Goal: Information Seeking & Learning: Learn about a topic

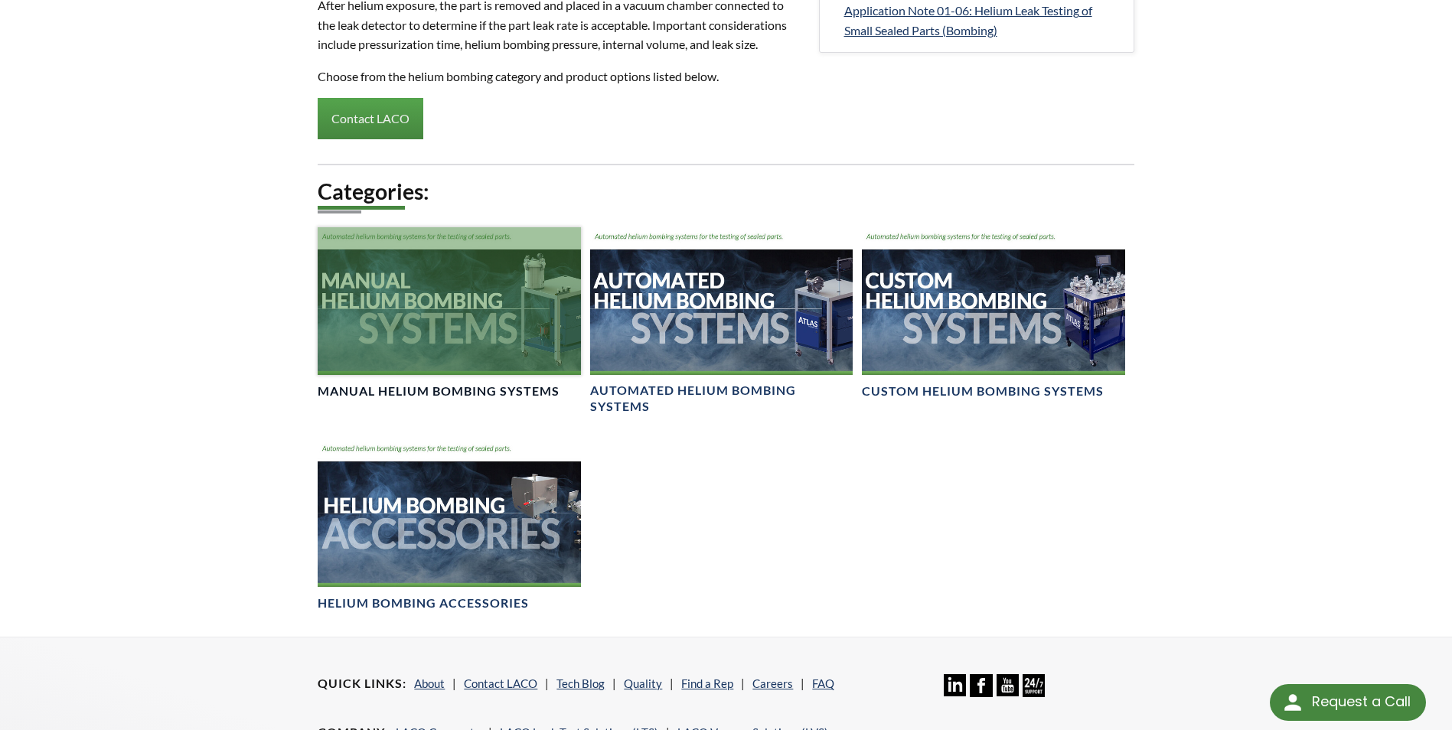
scroll to position [842, 0]
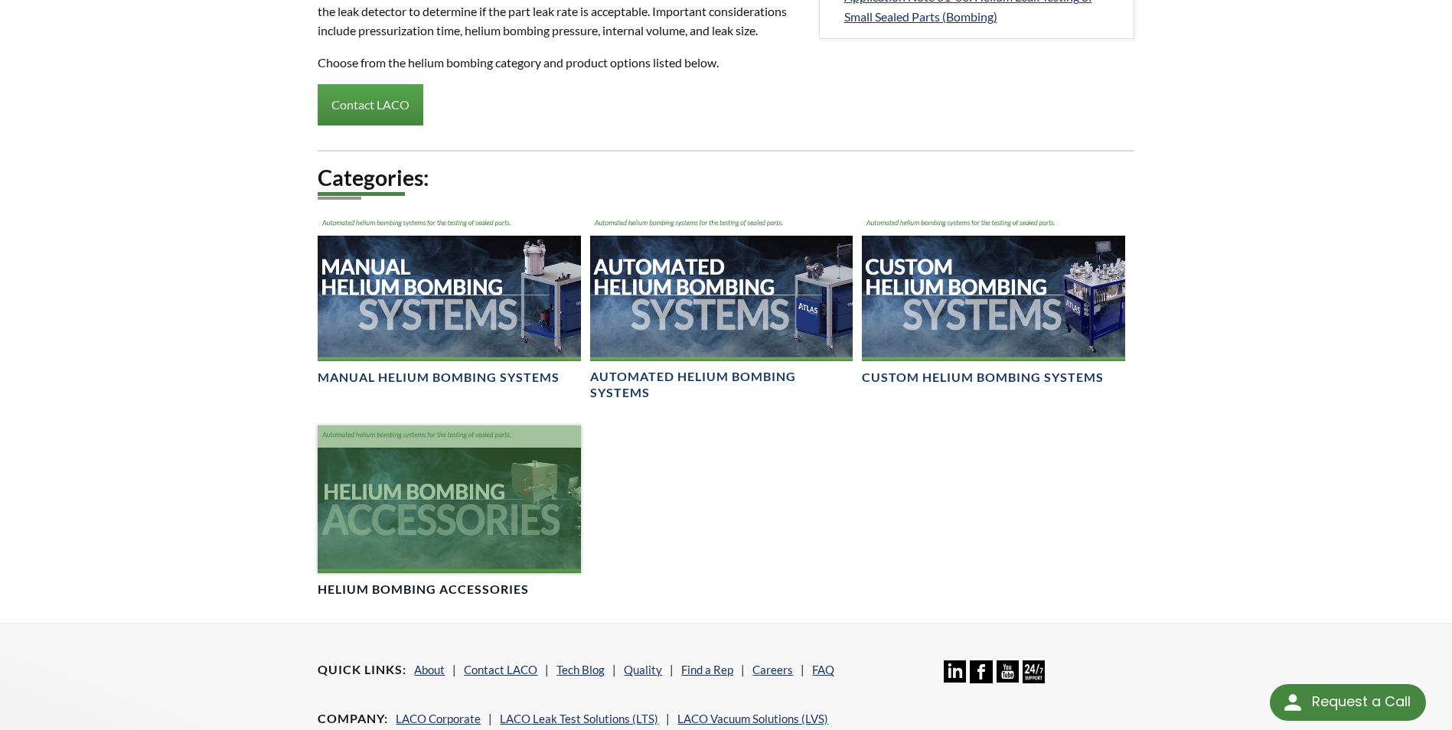
click at [436, 573] on div at bounding box center [449, 500] width 263 height 148
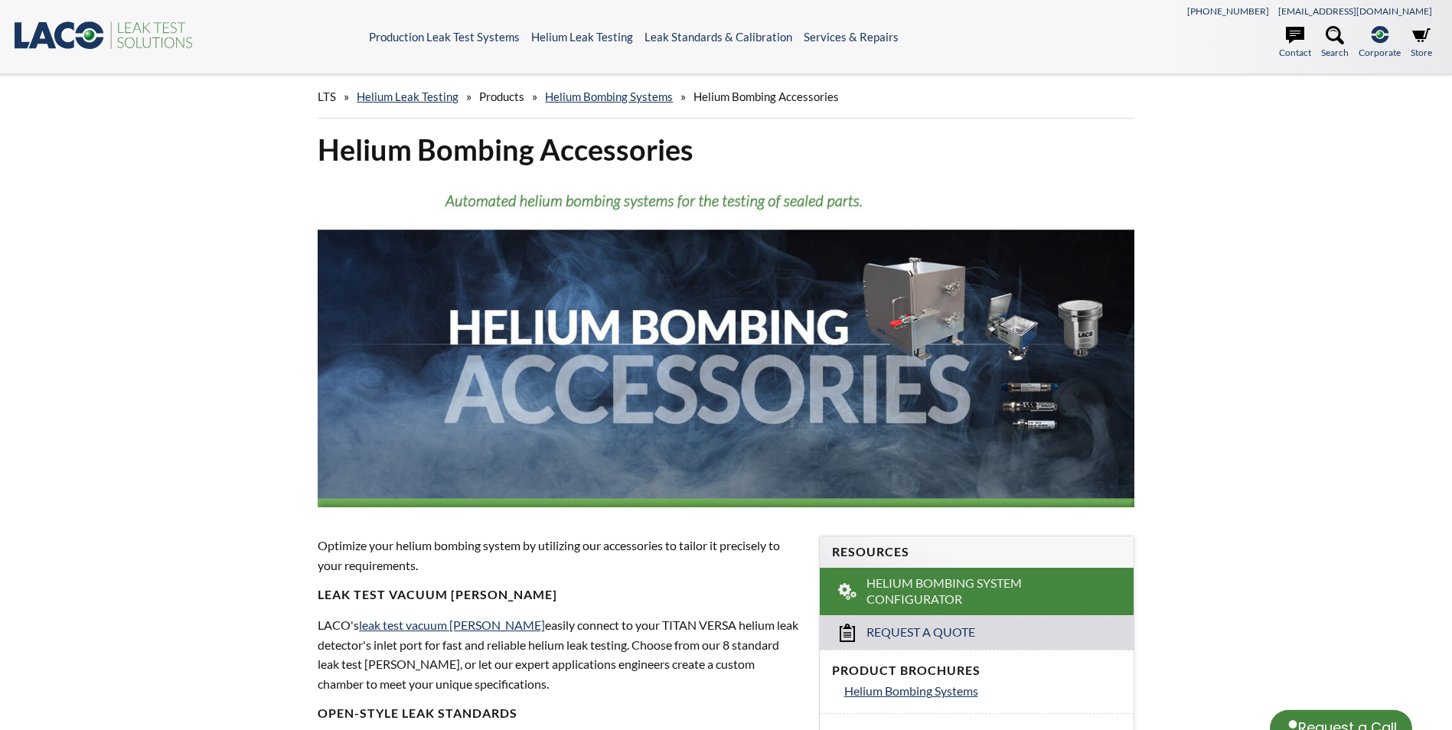
select select "Language Translate Widget"
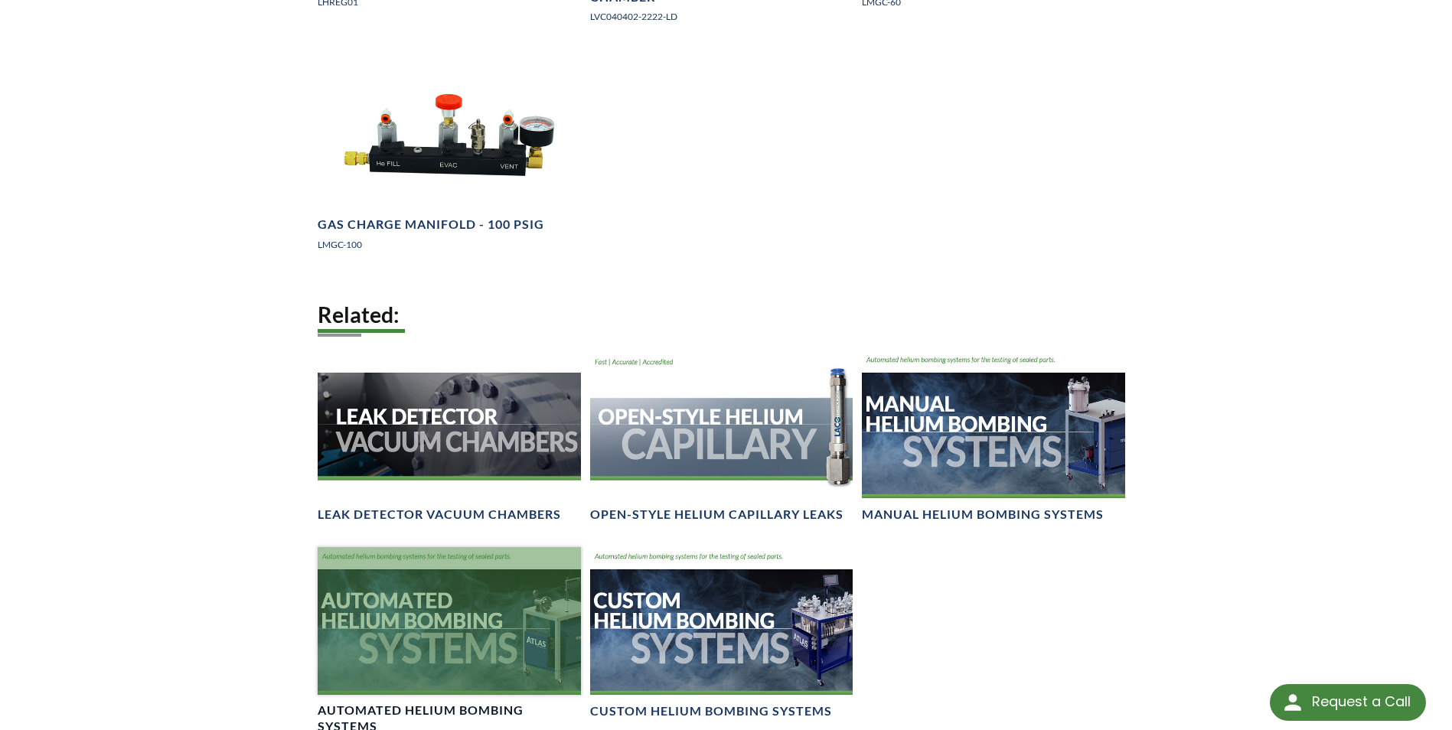
scroll to position [1225, 0]
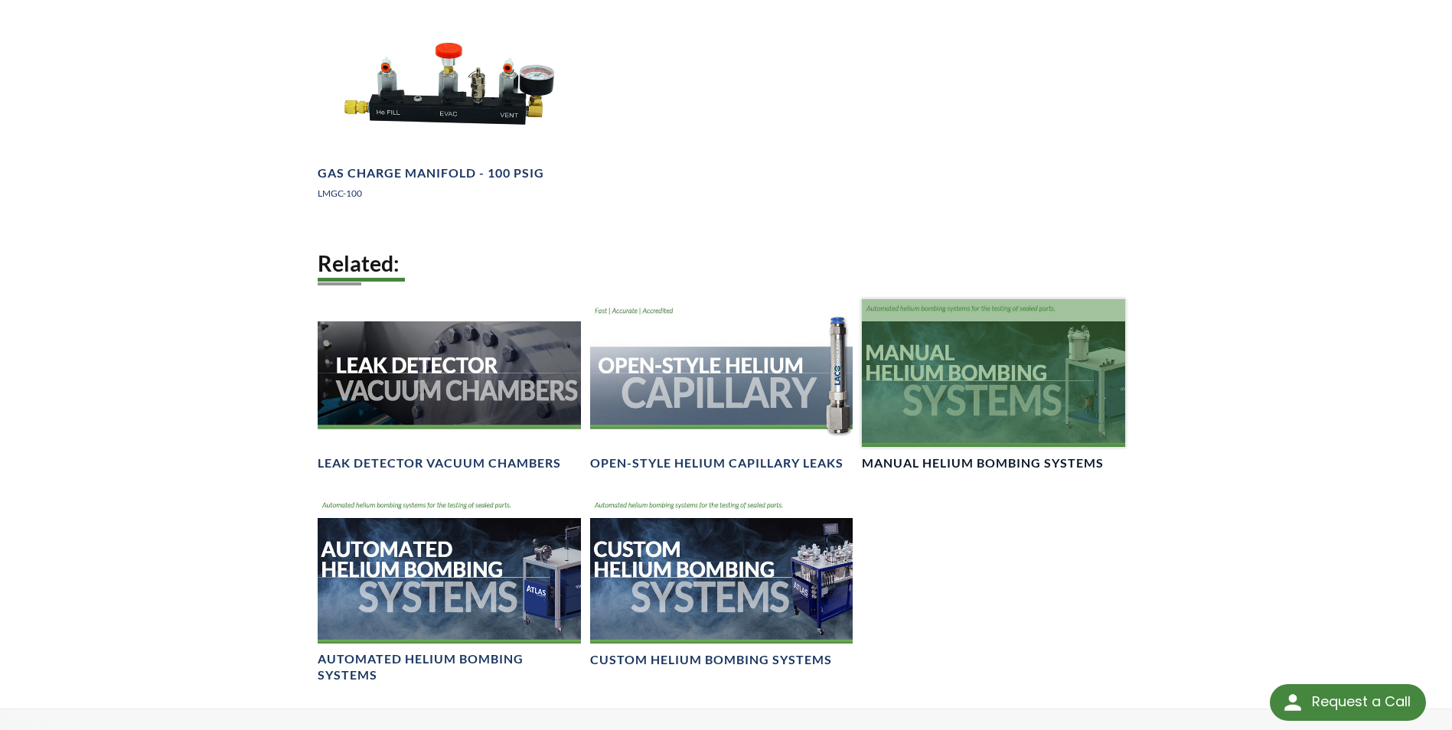
click at [943, 442] on div at bounding box center [993, 373] width 263 height 148
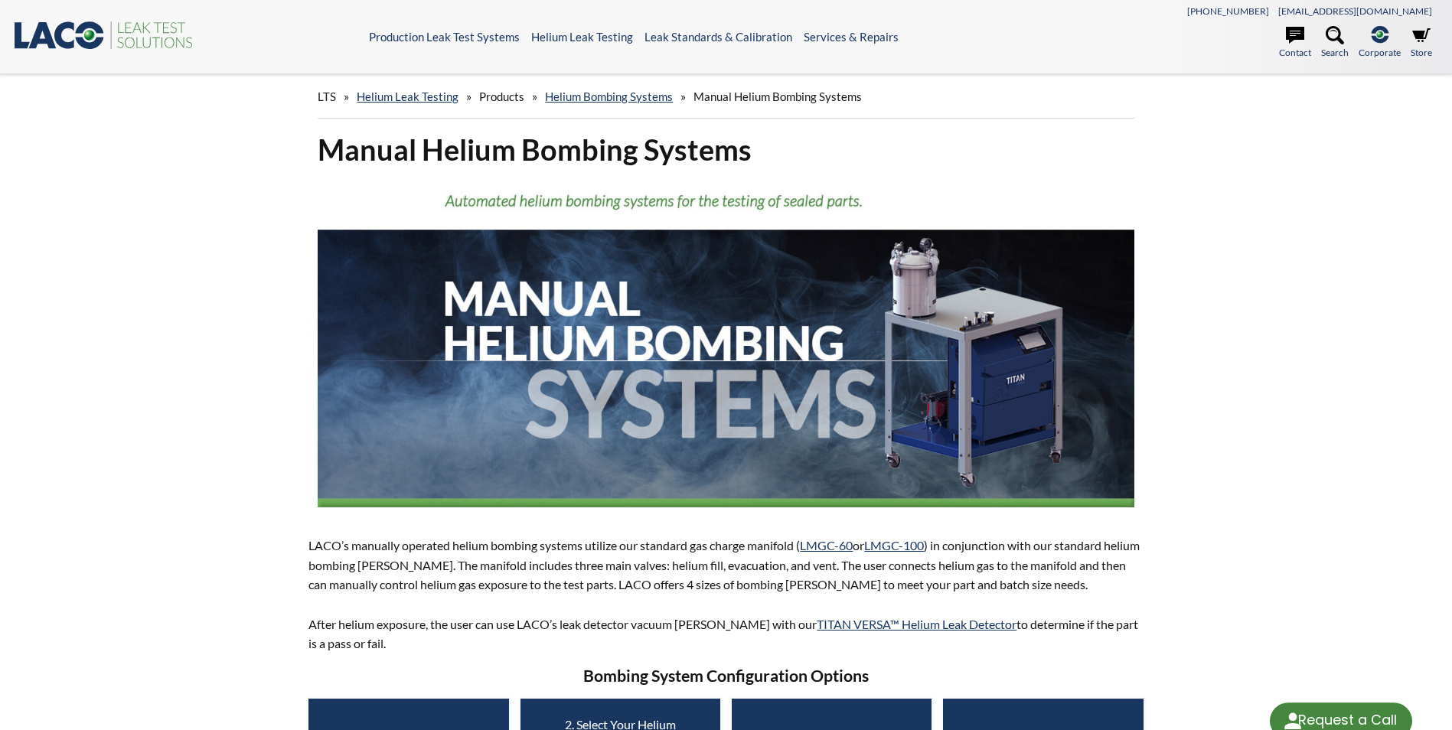
select select "Language Translate Widget"
click at [622, 94] on link "Helium Bombing Systems" at bounding box center [609, 97] width 128 height 14
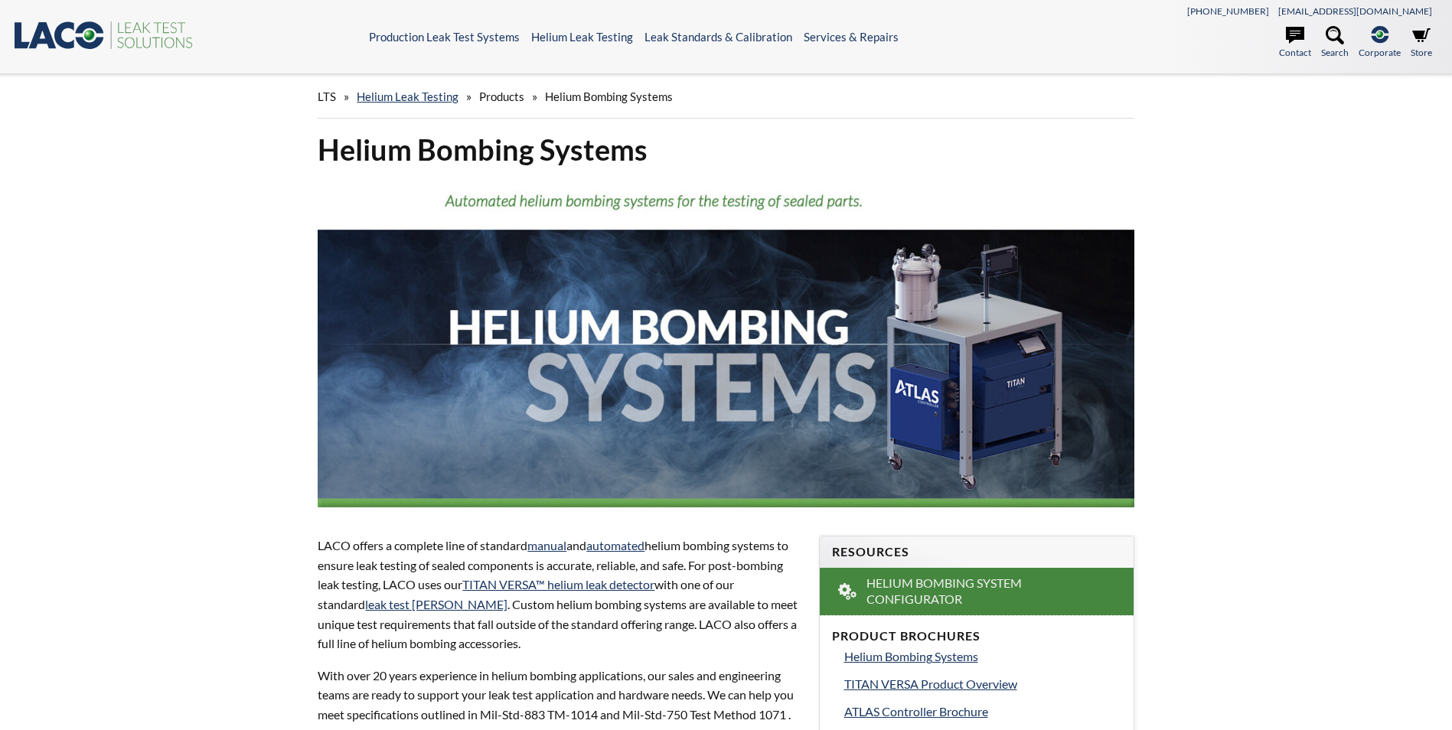
select select "Language Translate Widget"
click at [422, 96] on link "Helium Leak Testing" at bounding box center [408, 97] width 102 height 14
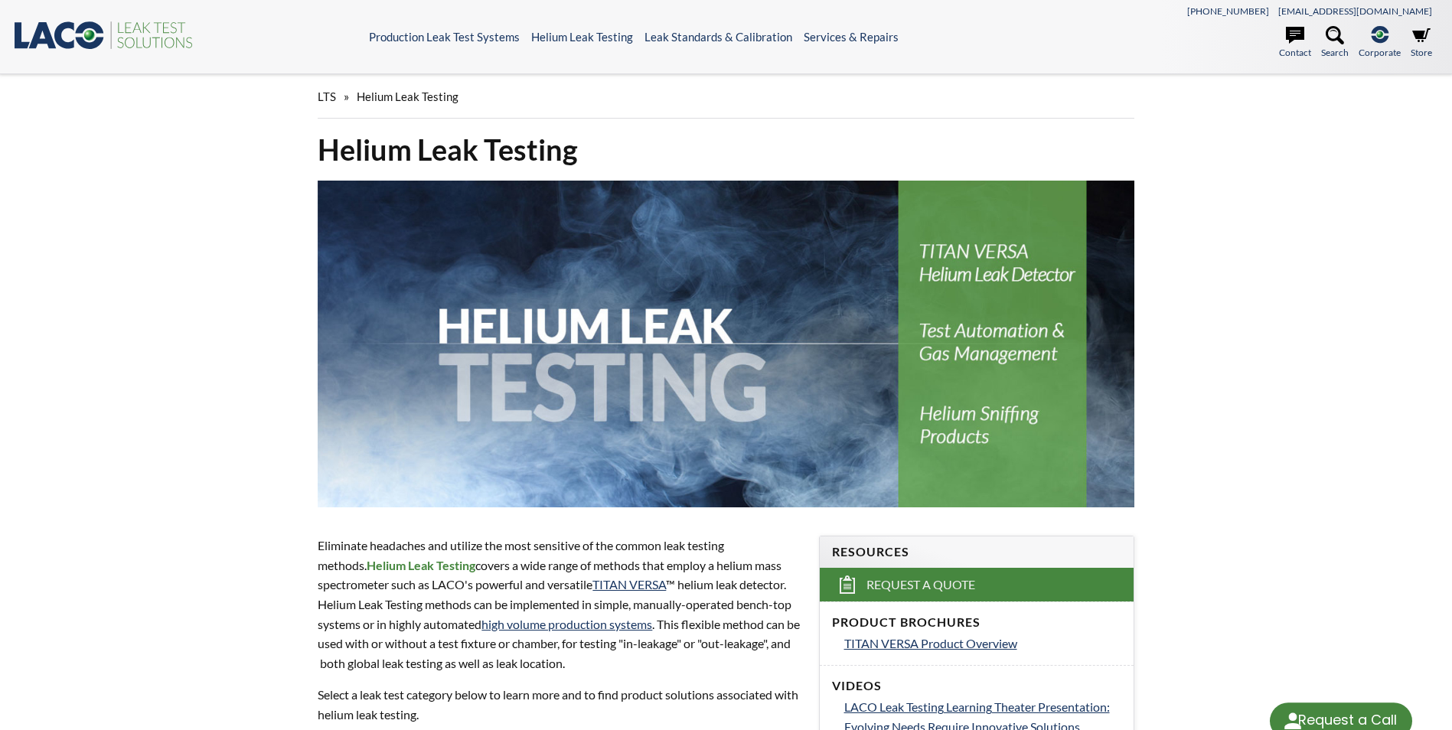
select select "Language Translate Widget"
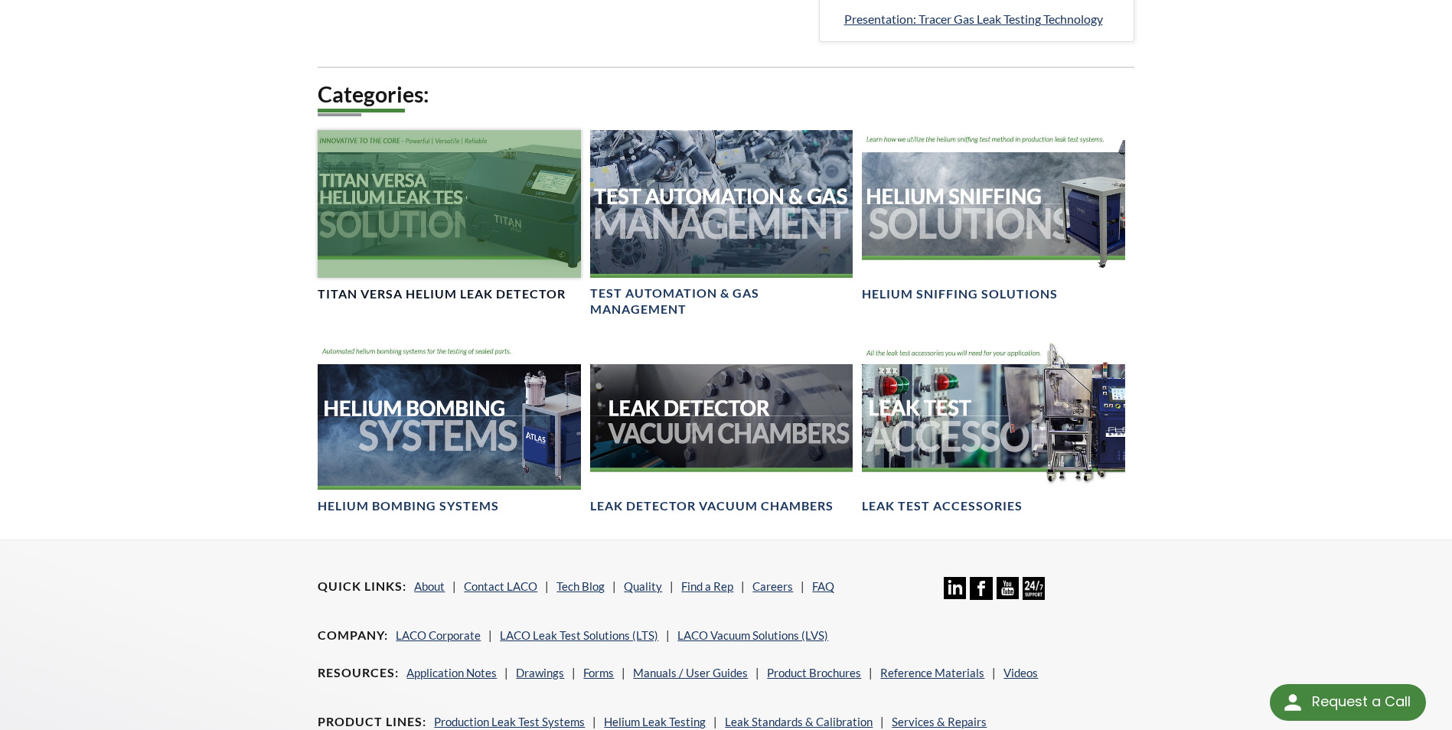
scroll to position [995, 0]
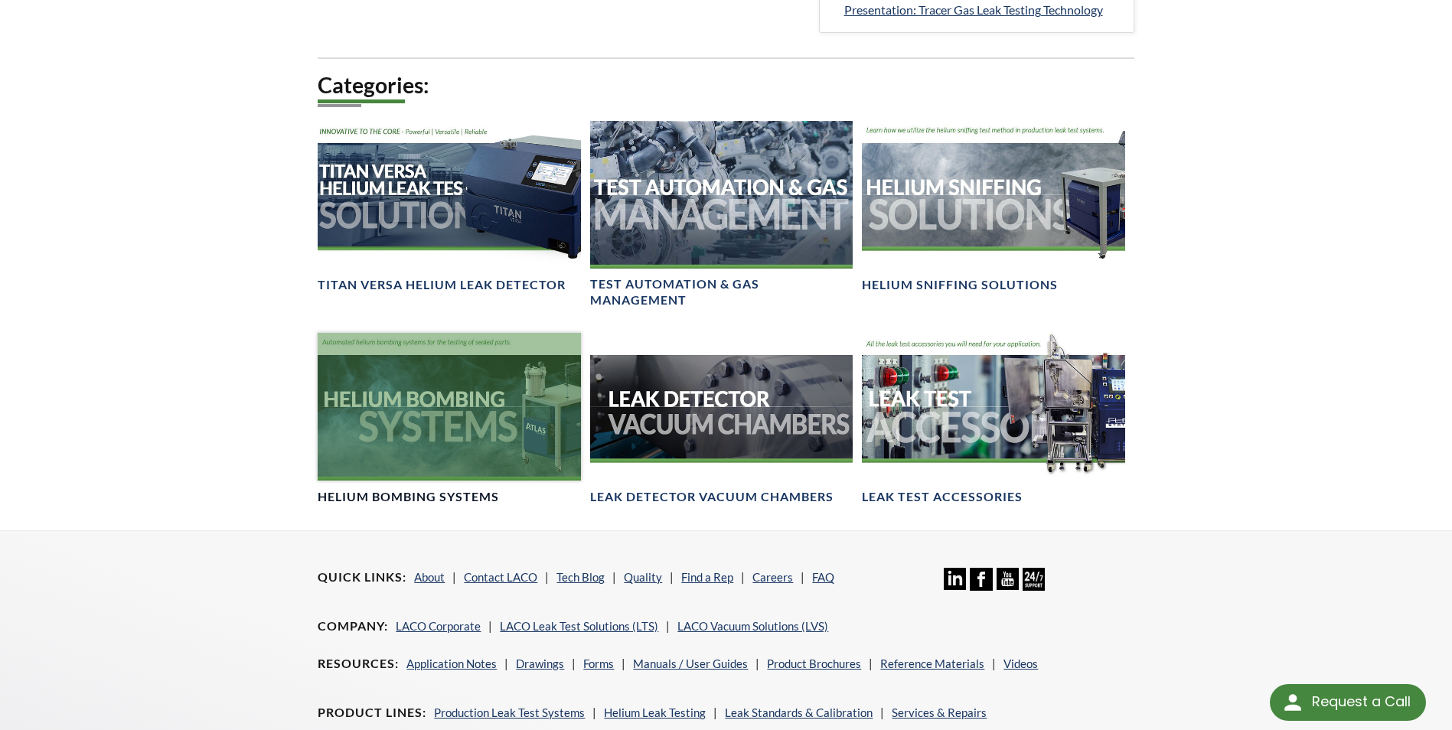
click at [354, 369] on div at bounding box center [449, 407] width 263 height 148
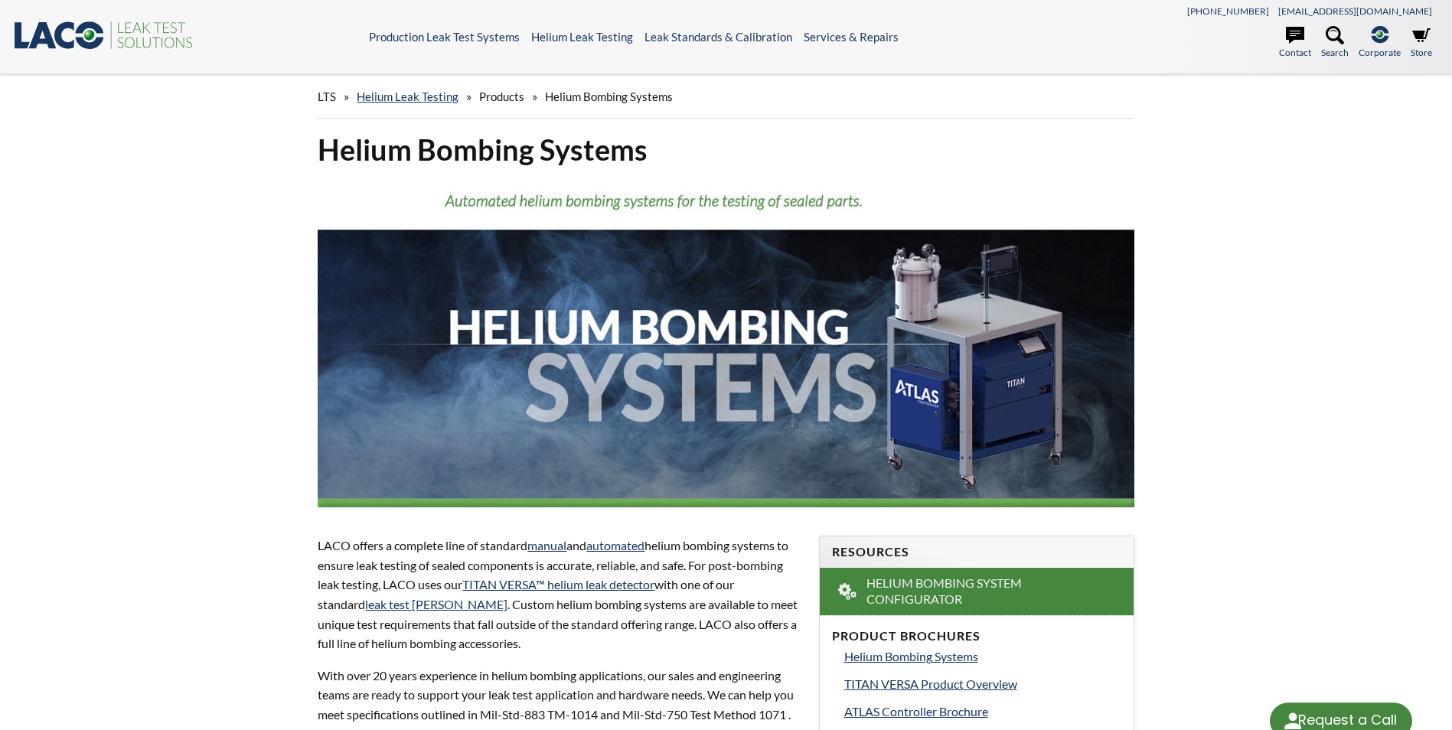
select select "Language Translate Widget"
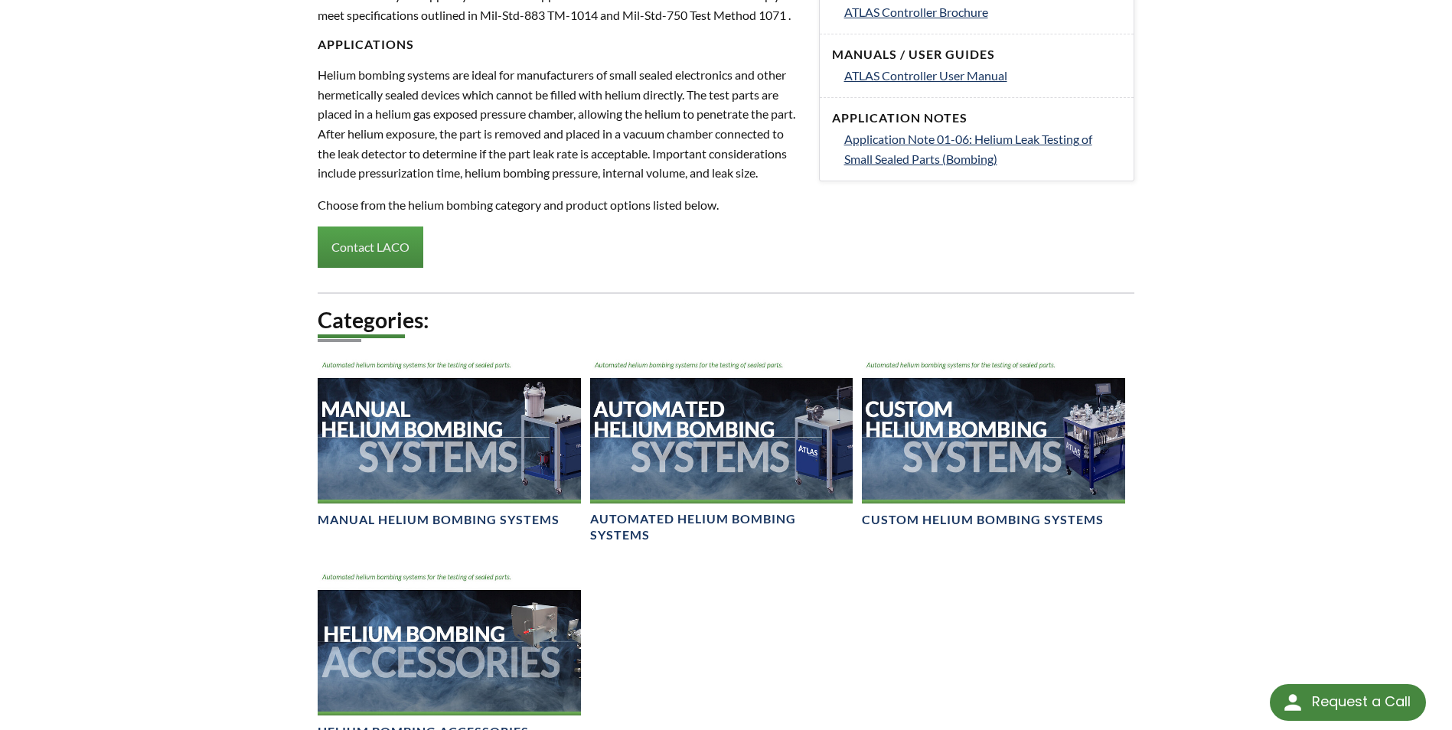
scroll to position [766, 0]
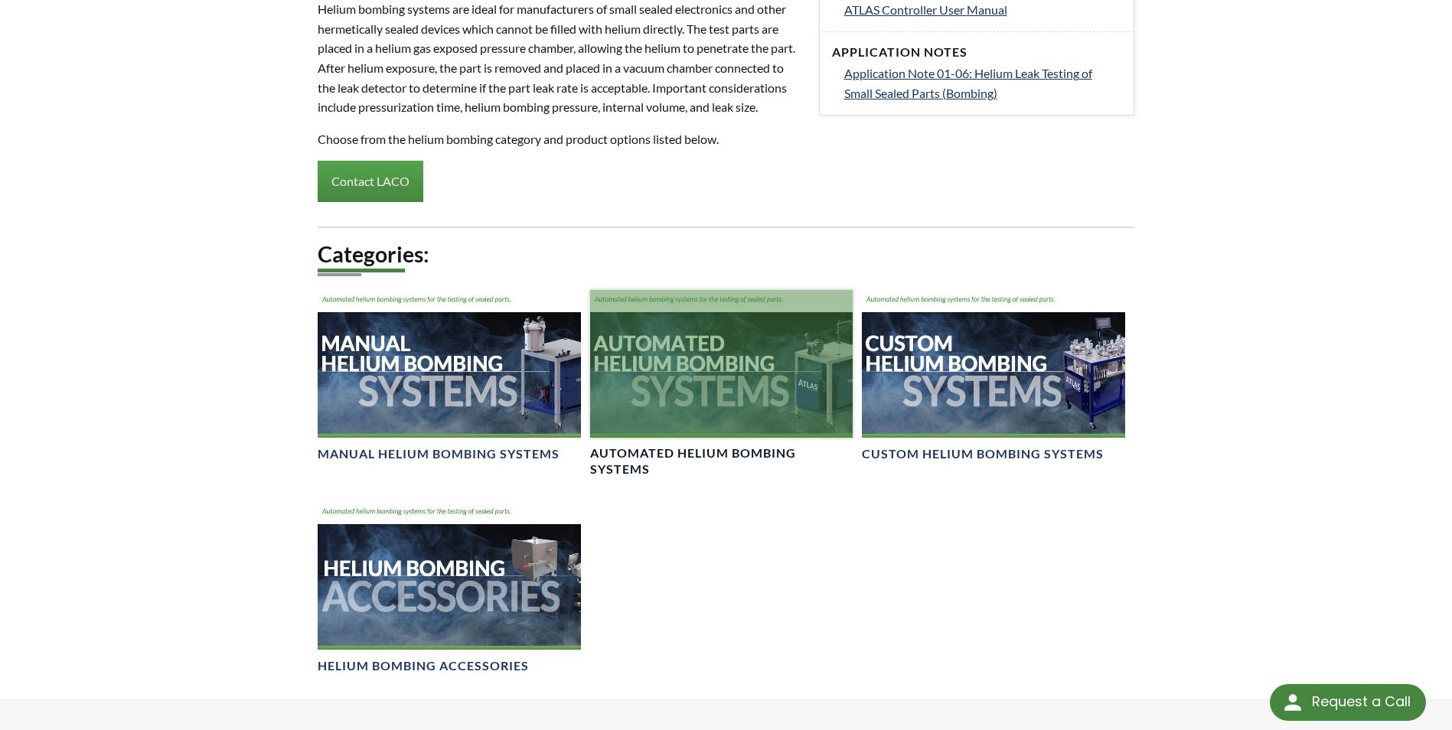
click at [736, 384] on div at bounding box center [721, 364] width 263 height 148
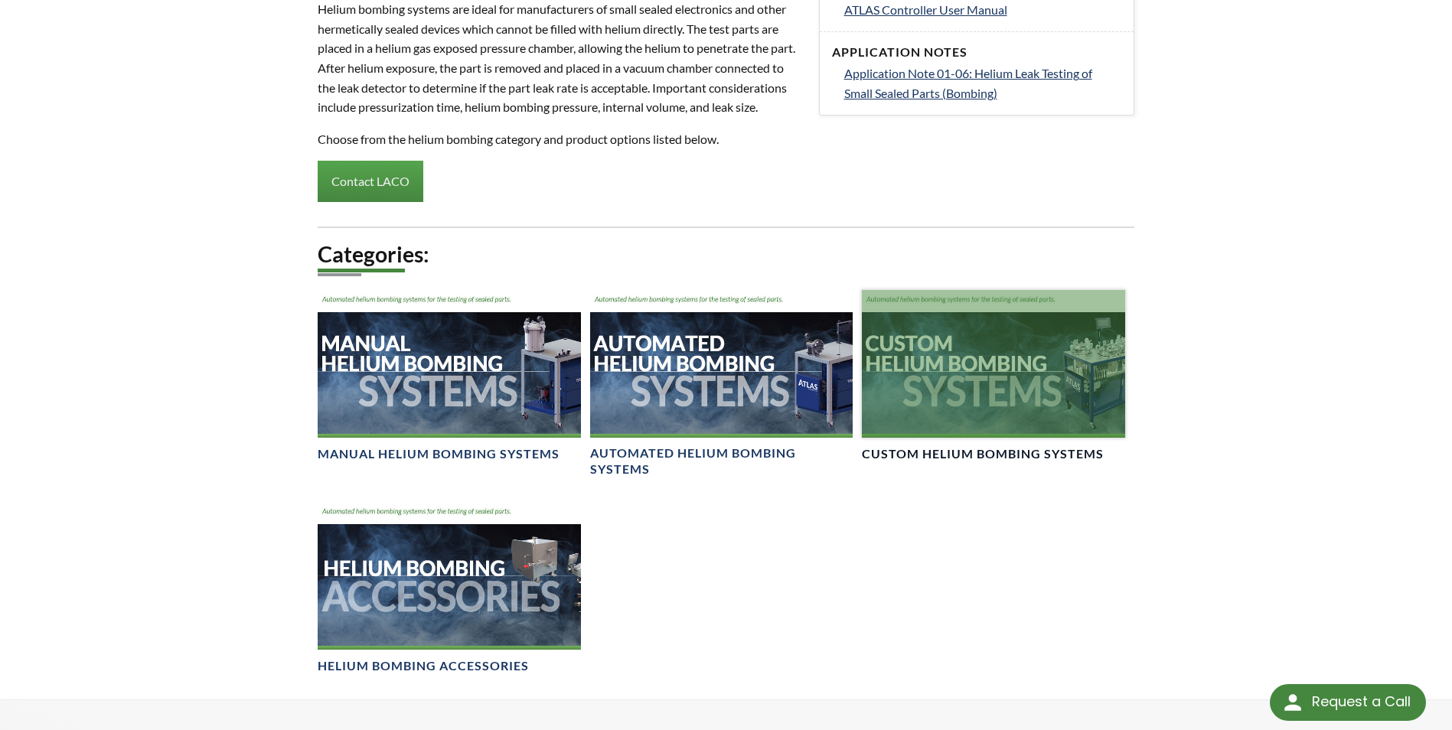
click at [977, 438] on div at bounding box center [993, 364] width 263 height 148
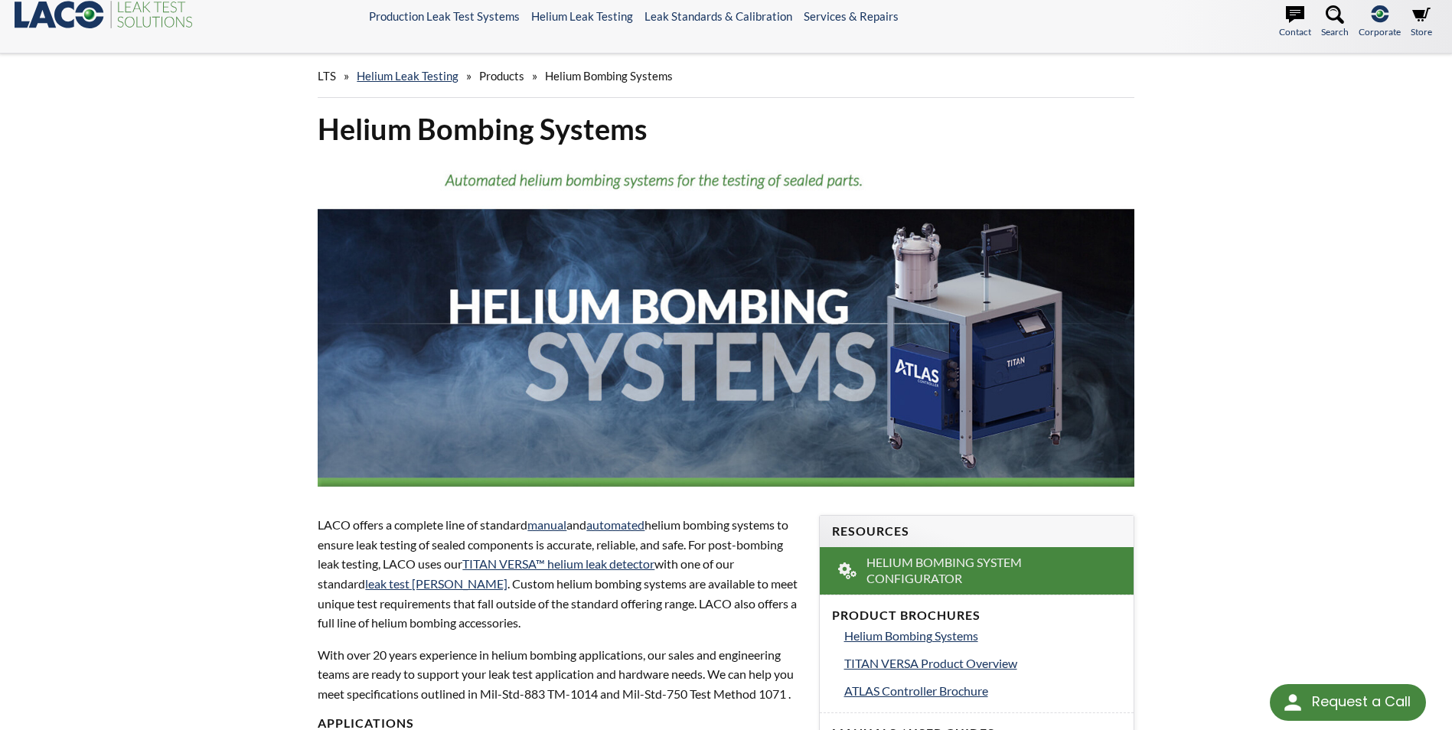
scroll to position [0, 0]
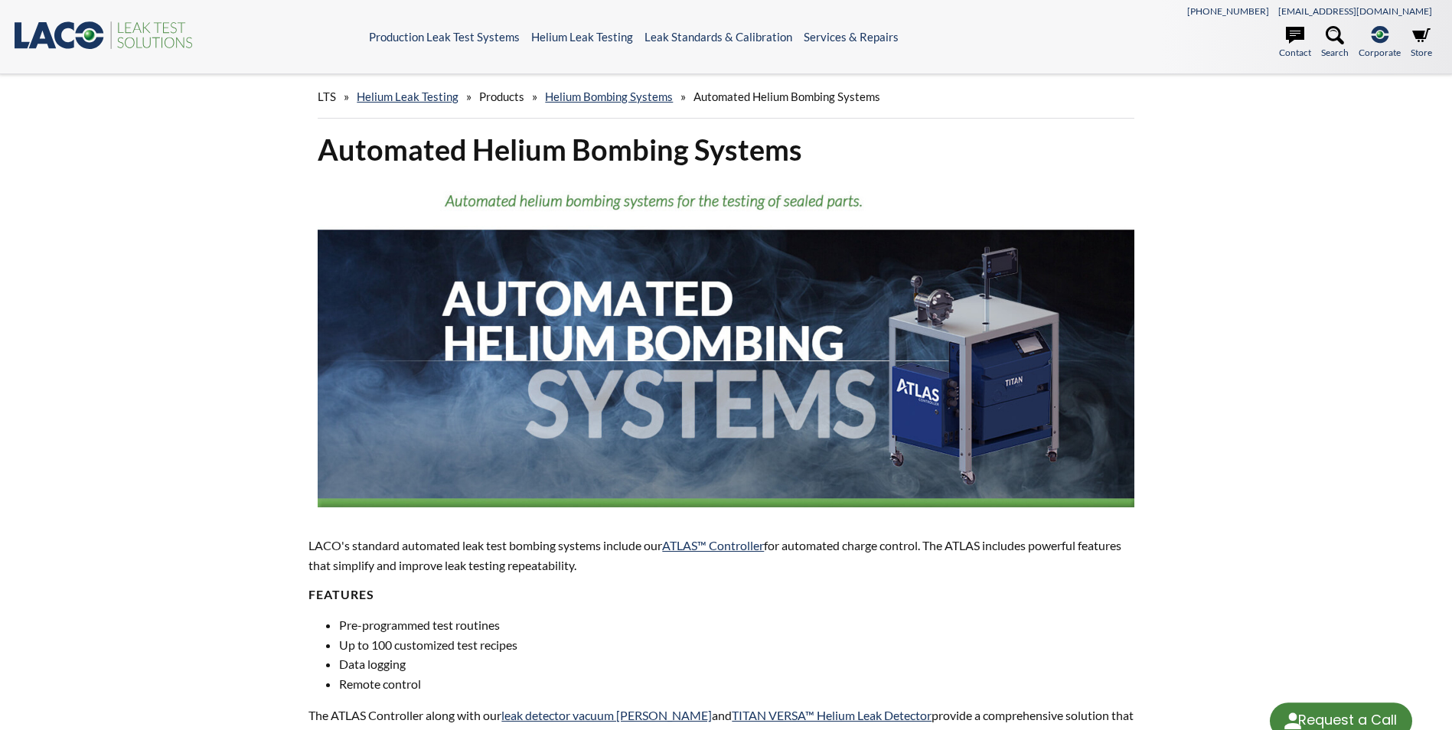
select select "Language Translate Widget"
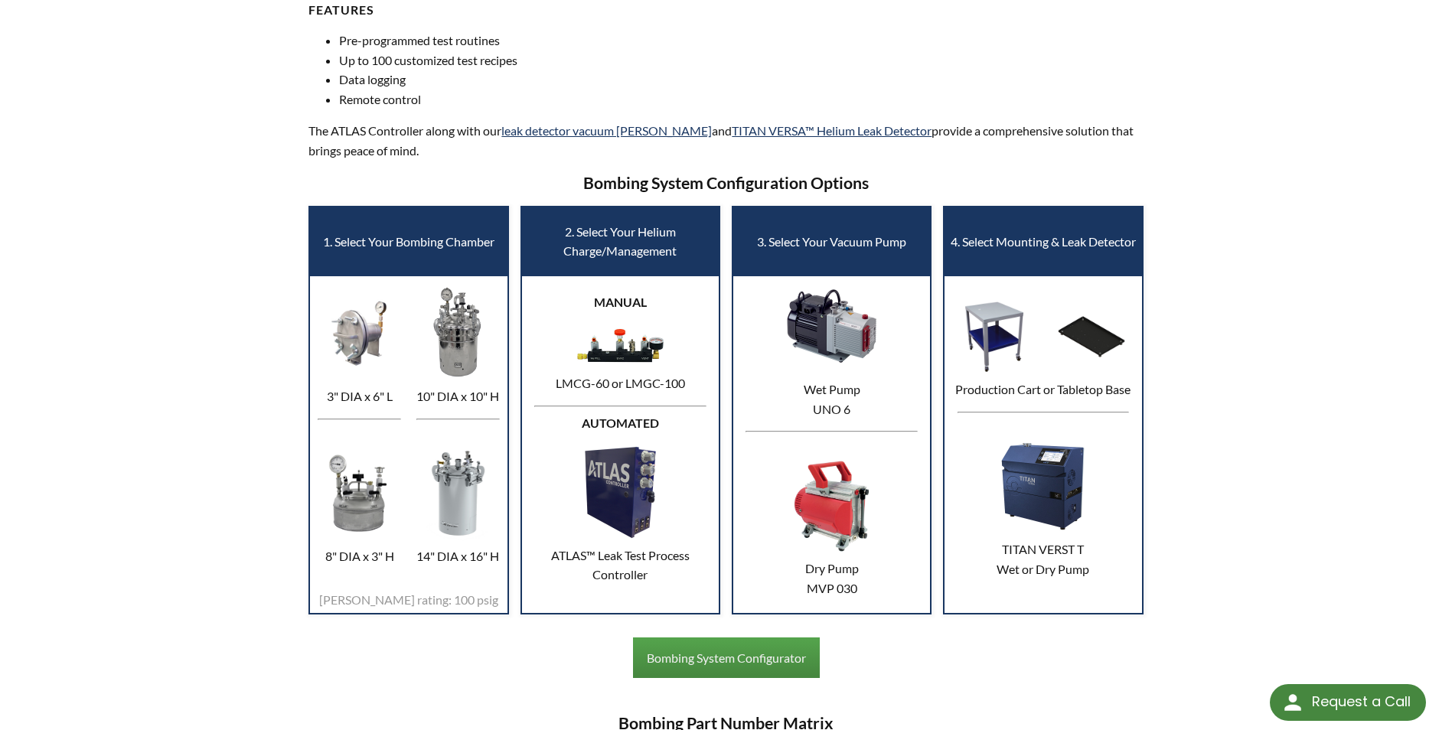
scroll to position [612, 0]
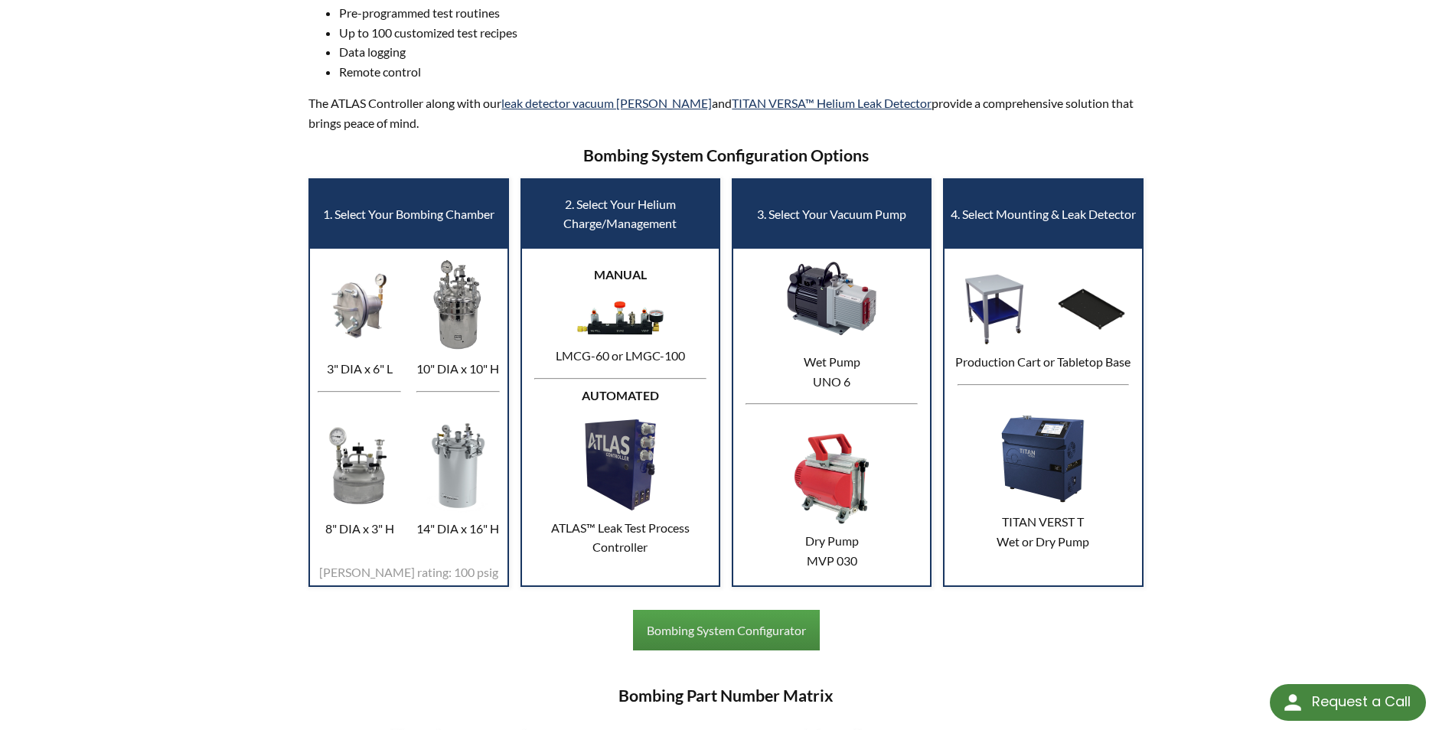
click at [341, 500] on img at bounding box center [359, 466] width 91 height 96
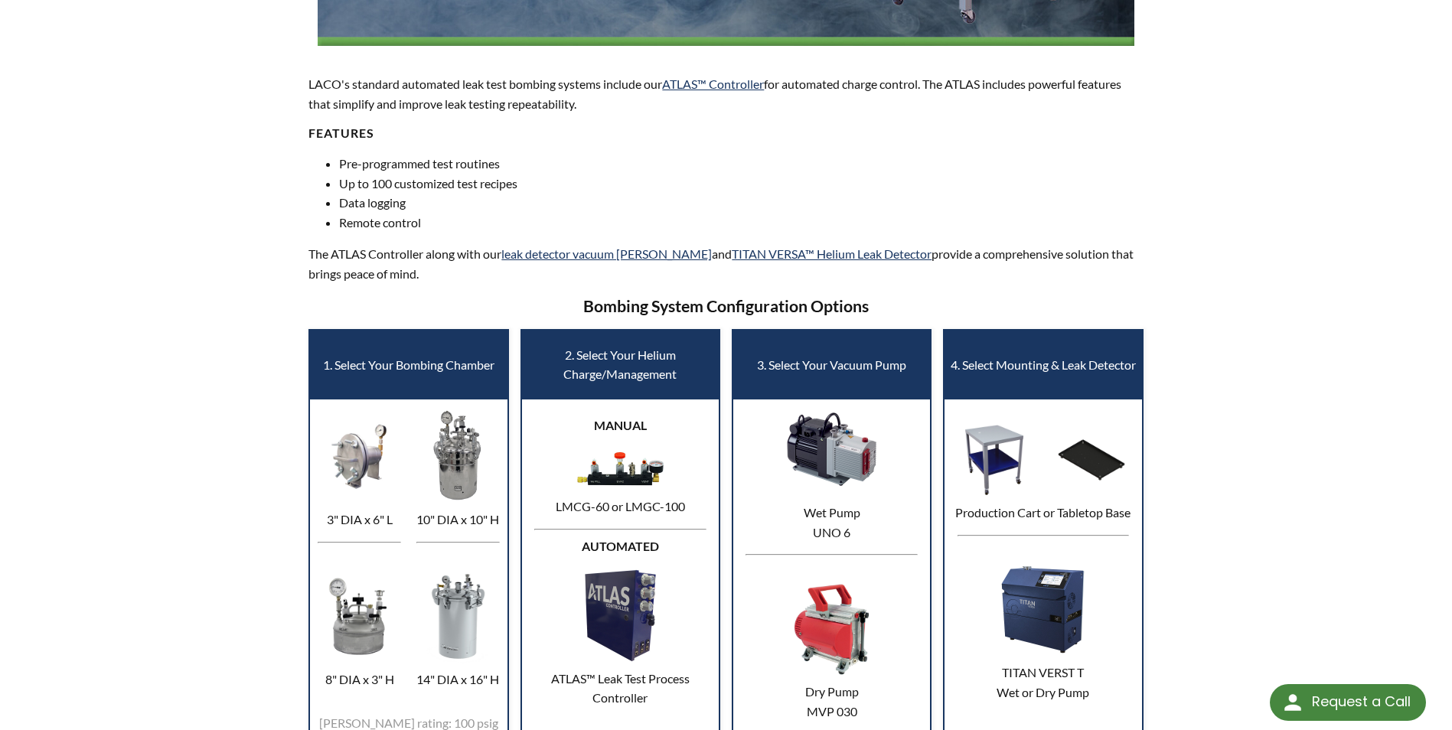
scroll to position [459, 0]
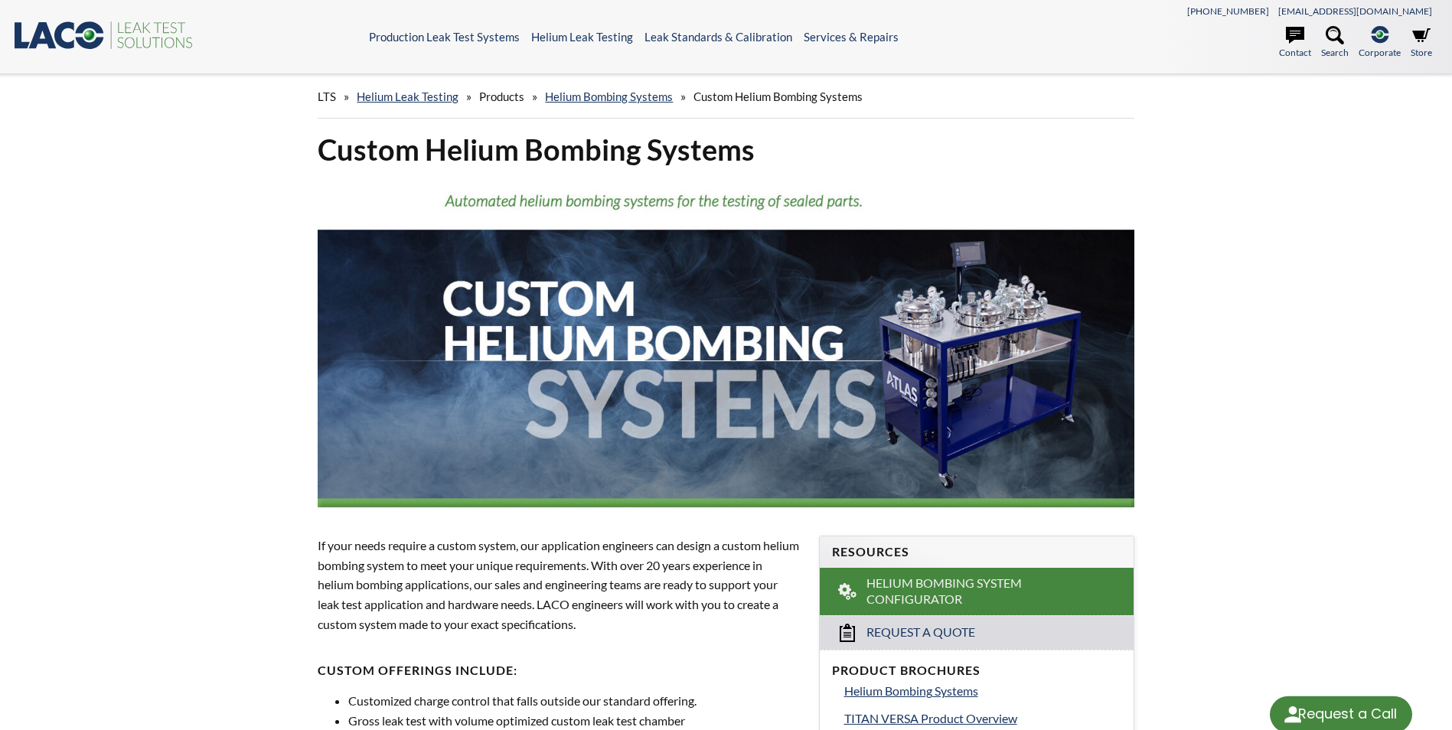
select select "Language Translate Widget"
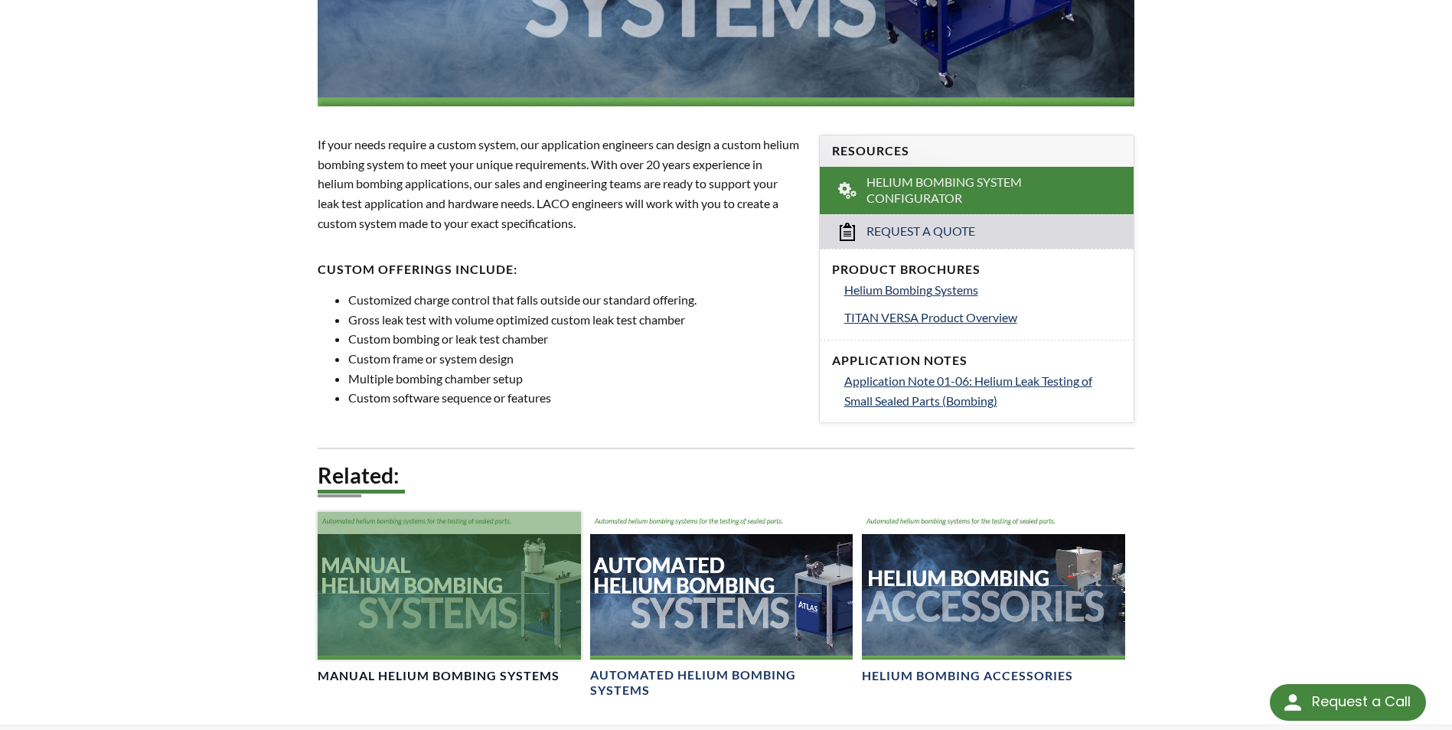
scroll to position [383, 0]
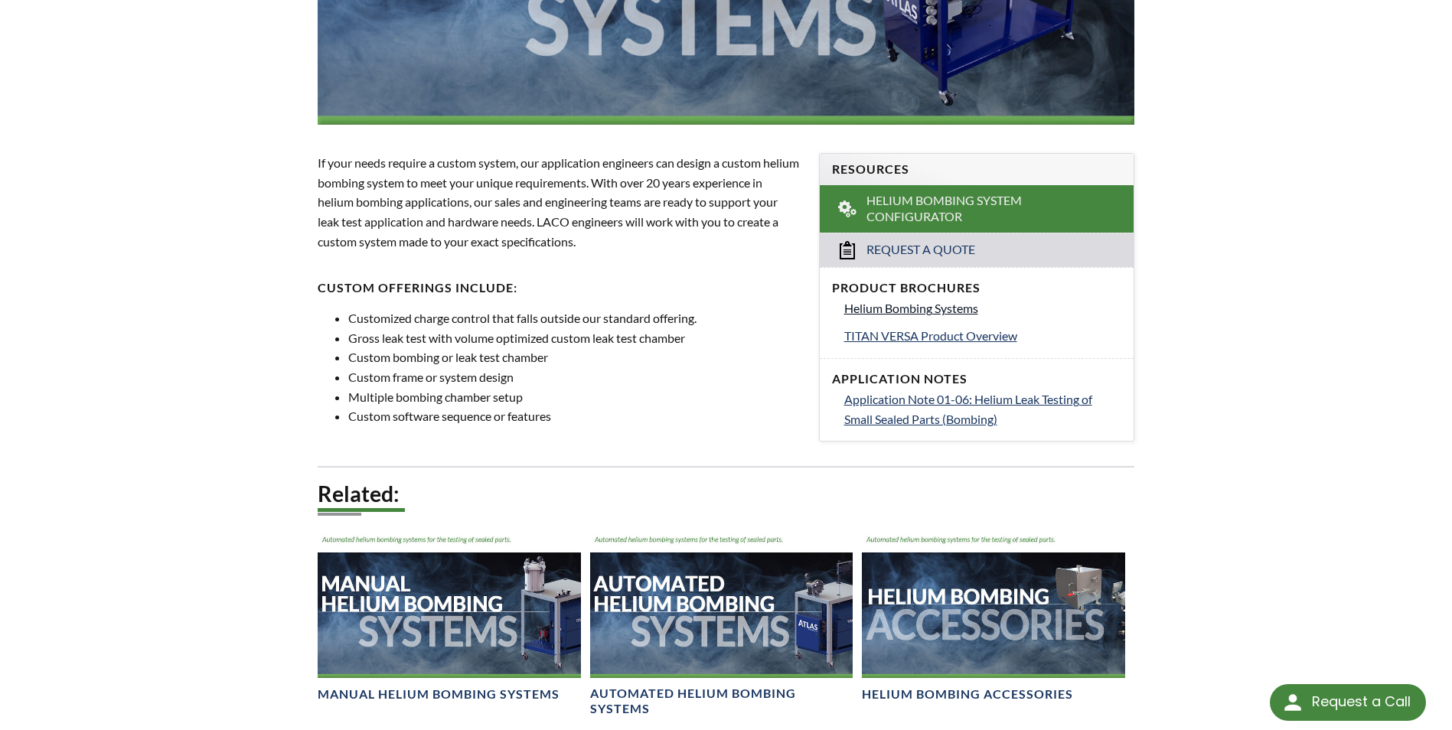
click at [916, 312] on span "Helium Bombing Systems" at bounding box center [911, 308] width 134 height 15
click at [1028, 403] on span "Application Note 01-06: Helium Leak Testing of Small Sealed Parts (Bombing)" at bounding box center [968, 409] width 248 height 34
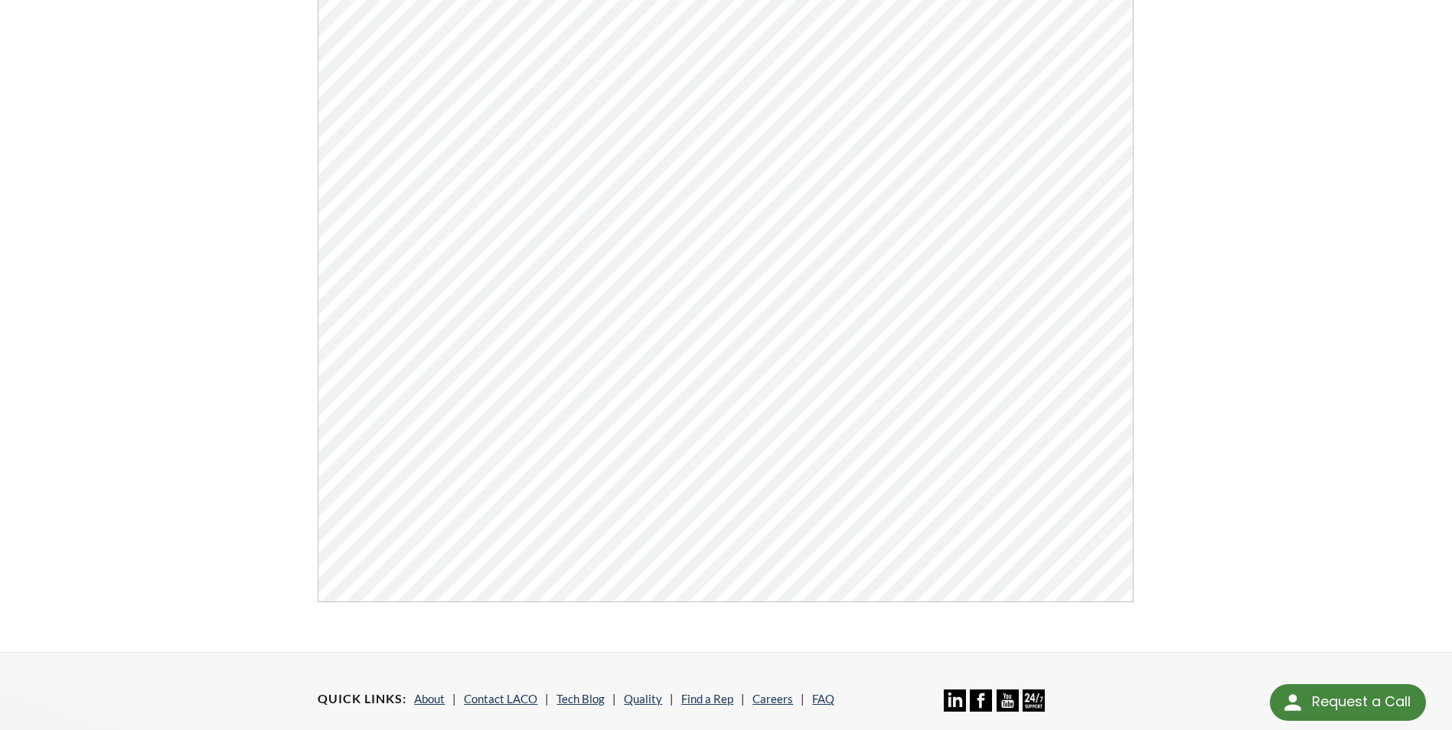
scroll to position [383, 0]
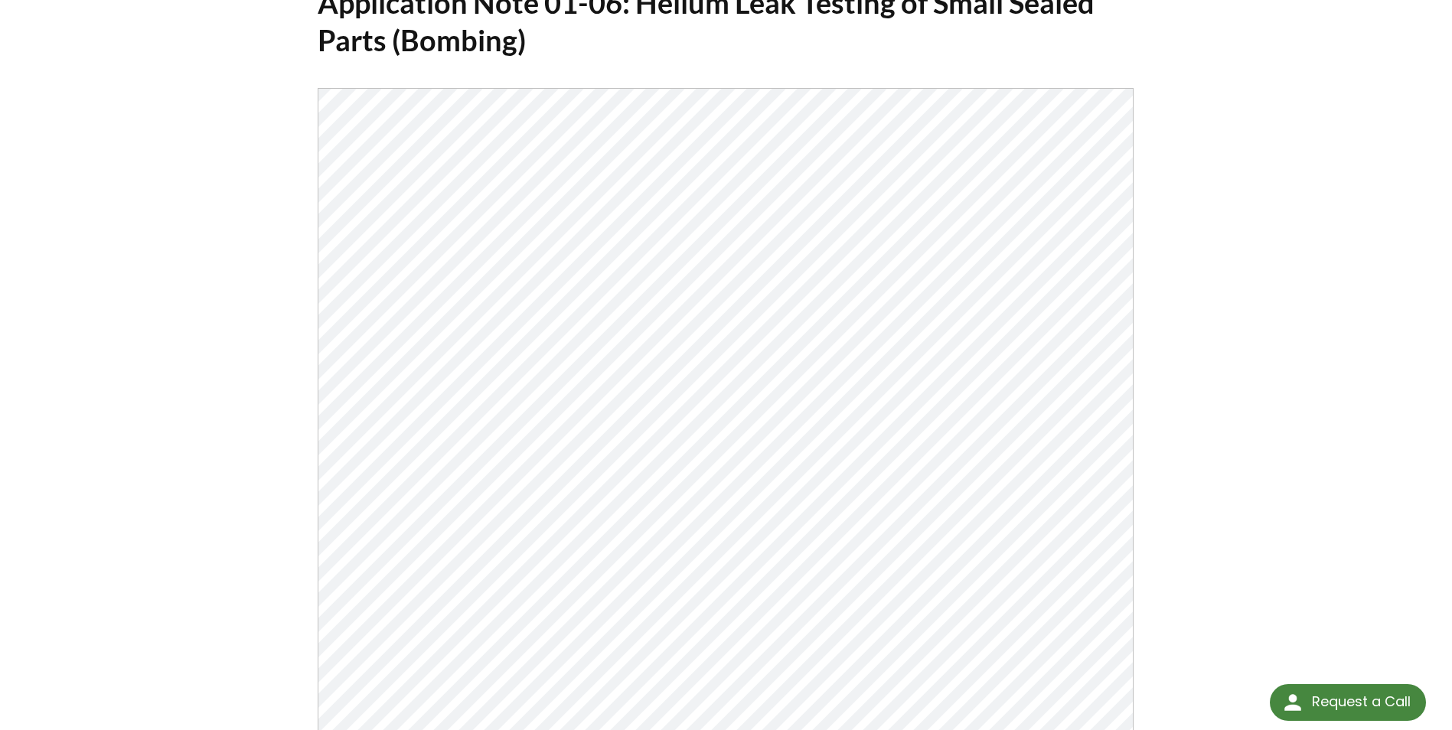
scroll to position [306, 0]
